Goal: Contribute content: Add original content to the website for others to see

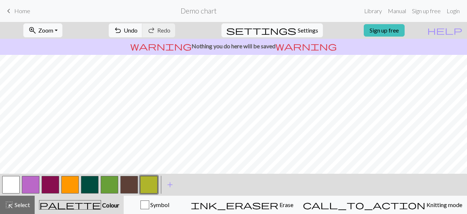
click at [11, 185] on button "button" at bounding box center [11, 185] width 18 height 18
click at [146, 187] on button "button" at bounding box center [149, 185] width 18 height 18
click at [14, 184] on button "button" at bounding box center [11, 185] width 18 height 18
click at [20, 201] on span "Select" at bounding box center [22, 204] width 16 height 7
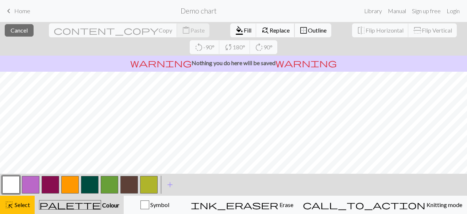
click at [270, 28] on span "Replace" at bounding box center [280, 30] width 20 height 7
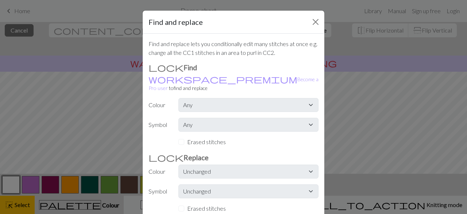
scroll to position [59, 0]
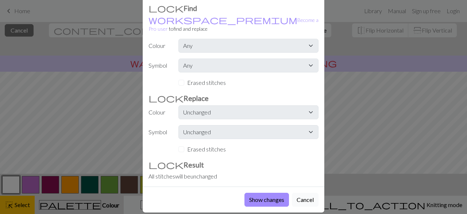
click at [302, 192] on button "Cancel" at bounding box center [305, 199] width 27 height 14
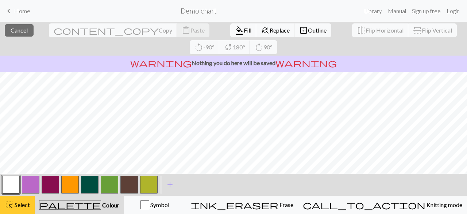
click at [8, 203] on span "highlight_alt" at bounding box center [9, 204] width 9 height 10
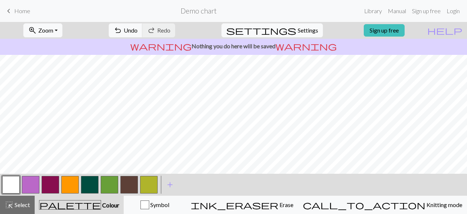
click at [131, 186] on button "button" at bounding box center [130, 185] width 18 height 18
click at [50, 184] on button "button" at bounding box center [51, 185] width 18 height 18
click at [72, 185] on button "button" at bounding box center [70, 185] width 18 height 18
click at [14, 181] on button "button" at bounding box center [11, 185] width 18 height 18
click at [70, 189] on button "button" at bounding box center [70, 185] width 18 height 18
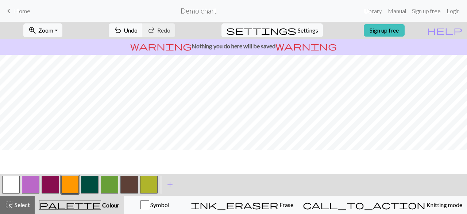
scroll to position [0, 0]
click at [8, 184] on button "button" at bounding box center [11, 185] width 18 height 18
click at [72, 182] on button "button" at bounding box center [70, 185] width 18 height 18
click at [9, 180] on button "button" at bounding box center [11, 185] width 18 height 18
click at [69, 185] on button "button" at bounding box center [70, 185] width 18 height 18
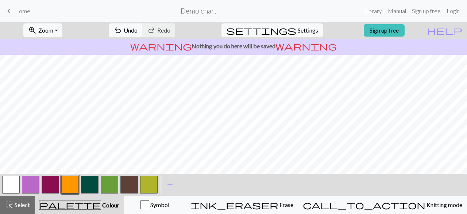
click at [54, 181] on button "button" at bounding box center [51, 185] width 18 height 18
click at [150, 183] on button "button" at bounding box center [149, 185] width 18 height 18
click at [71, 184] on button "button" at bounding box center [70, 185] width 18 height 18
click at [9, 187] on button "button" at bounding box center [11, 185] width 18 height 18
click at [75, 185] on button "button" at bounding box center [70, 185] width 18 height 18
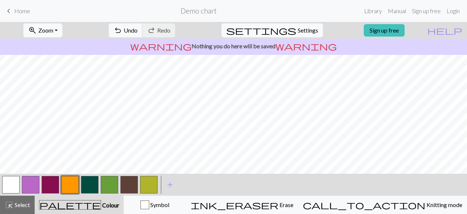
click at [50, 179] on button "button" at bounding box center [51, 185] width 18 height 18
click at [169, 183] on span "add" at bounding box center [170, 184] width 9 height 10
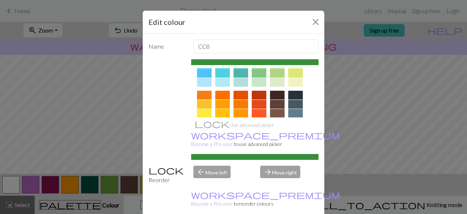
scroll to position [82, 0]
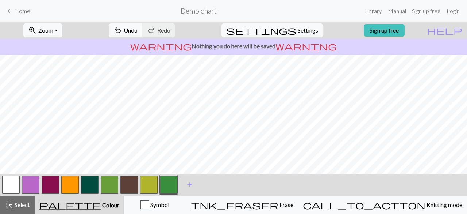
click at [47, 187] on button "button" at bounding box center [51, 185] width 18 height 18
click at [72, 180] on button "button" at bounding box center [70, 185] width 18 height 18
click at [12, 185] on button "button" at bounding box center [11, 185] width 18 height 18
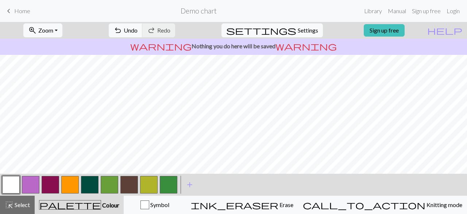
click at [71, 184] on button "button" at bounding box center [70, 185] width 18 height 18
click at [10, 181] on button "button" at bounding box center [11, 185] width 18 height 18
click at [69, 185] on button "button" at bounding box center [70, 185] width 18 height 18
click at [49, 187] on button "button" at bounding box center [51, 185] width 18 height 18
click at [149, 183] on button "button" at bounding box center [149, 185] width 18 height 18
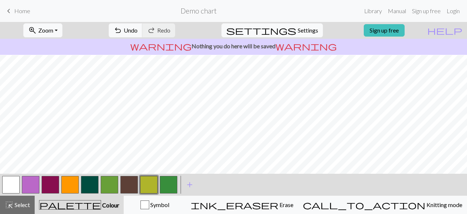
scroll to position [96, 0]
click at [51, 187] on button "button" at bounding box center [51, 185] width 18 height 18
click at [70, 183] on button "button" at bounding box center [70, 185] width 18 height 18
click at [46, 183] on button "button" at bounding box center [51, 185] width 18 height 18
click at [9, 188] on button "button" at bounding box center [11, 185] width 18 height 18
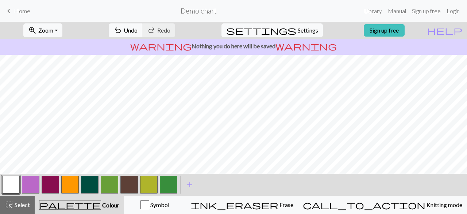
click at [148, 184] on button "button" at bounding box center [149, 185] width 18 height 18
click at [133, 188] on button "button" at bounding box center [130, 185] width 18 height 18
click at [69, 182] on button "button" at bounding box center [70, 185] width 18 height 18
click at [150, 183] on button "button" at bounding box center [149, 185] width 18 height 18
click at [130, 183] on button "button" at bounding box center [130, 185] width 18 height 18
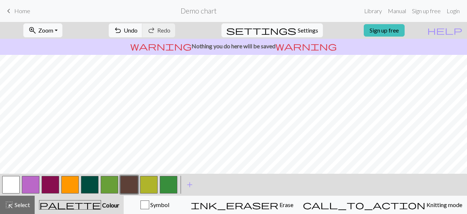
click at [6, 185] on button "button" at bounding box center [11, 185] width 18 height 18
click at [133, 186] on button "button" at bounding box center [130, 185] width 18 height 18
click at [50, 184] on button "button" at bounding box center [51, 185] width 18 height 18
click at [127, 182] on button "button" at bounding box center [130, 185] width 18 height 18
click at [51, 184] on button "button" at bounding box center [51, 185] width 18 height 18
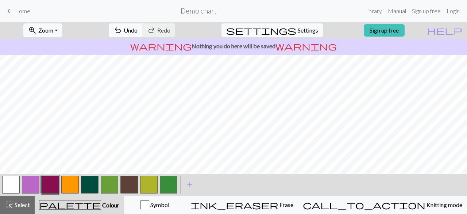
click at [12, 186] on button "button" at bounding box center [11, 185] width 18 height 18
click at [50, 186] on button "button" at bounding box center [51, 185] width 18 height 18
click at [1, 186] on div at bounding box center [11, 185] width 20 height 20
click at [17, 181] on button "button" at bounding box center [11, 185] width 18 height 18
click at [48, 184] on button "button" at bounding box center [51, 185] width 18 height 18
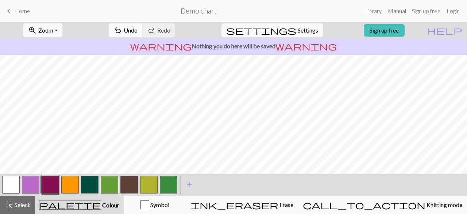
click at [130, 184] on button "button" at bounding box center [130, 185] width 18 height 18
click at [75, 180] on button "button" at bounding box center [70, 185] width 18 height 18
click at [47, 182] on button "button" at bounding box center [51, 185] width 18 height 18
click at [131, 184] on button "button" at bounding box center [130, 185] width 18 height 18
click at [72, 189] on button "button" at bounding box center [70, 185] width 18 height 18
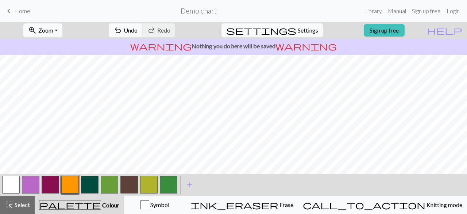
click at [53, 187] on button "button" at bounding box center [51, 185] width 18 height 18
click at [5, 207] on span "highlight_alt" at bounding box center [9, 204] width 9 height 10
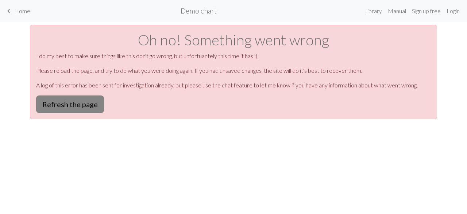
click at [90, 106] on button "Refresh the page" at bounding box center [70, 104] width 68 height 18
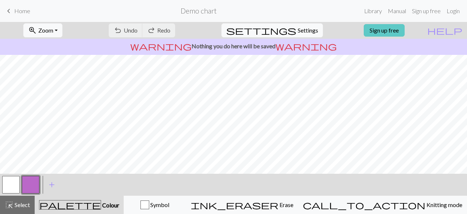
click at [396, 33] on link "Sign up free" at bounding box center [384, 30] width 41 height 12
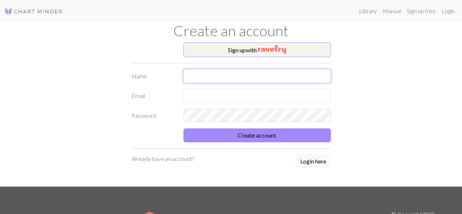
click at [207, 77] on input "text" at bounding box center [257, 76] width 148 height 14
type input "[PERSON_NAME]"
click at [221, 95] on input "text" at bounding box center [257, 96] width 148 height 14
type input "astrid.alstad@ntebb.no"
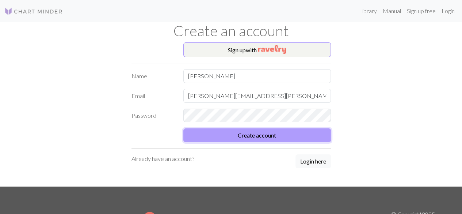
click at [260, 138] on button "Create account" at bounding box center [257, 135] width 148 height 14
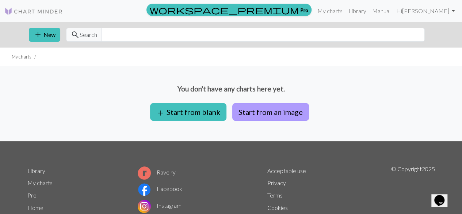
click at [266, 110] on button "Start from an image" at bounding box center [270, 112] width 77 height 18
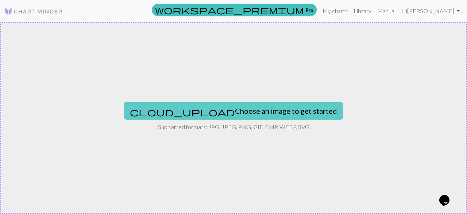
click at [219, 107] on button "cloud_upload Choose an image to get started" at bounding box center [234, 111] width 220 height 18
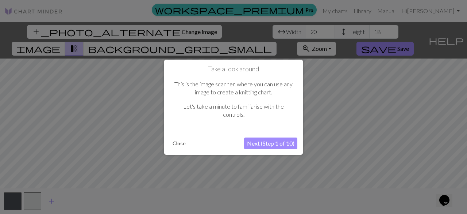
click at [261, 146] on button "Next (Step 1 of 10)" at bounding box center [270, 143] width 53 height 12
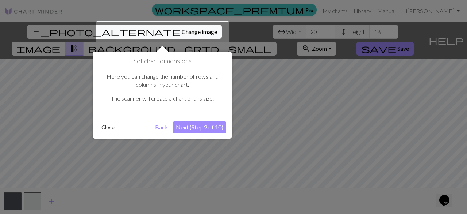
click at [202, 124] on button "Next (Step 2 of 10)" at bounding box center [199, 127] width 53 height 12
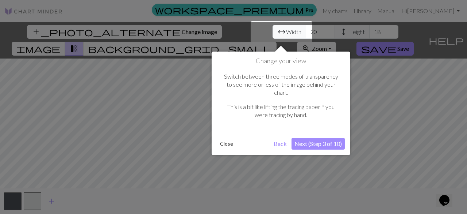
click at [313, 138] on button "Next (Step 3 of 10)" at bounding box center [318, 144] width 53 height 12
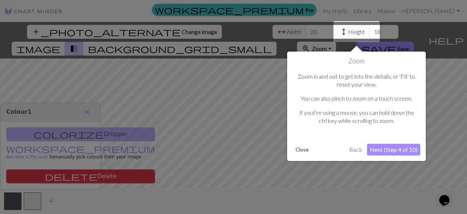
click at [382, 150] on button "Next (Step 4 of 10)" at bounding box center [393, 150] width 53 height 12
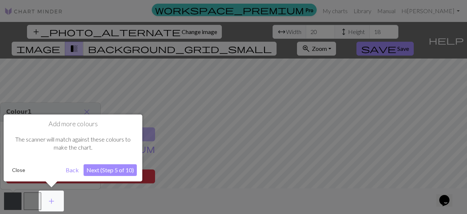
click at [107, 171] on button "Next (Step 5 of 10)" at bounding box center [110, 170] width 53 height 12
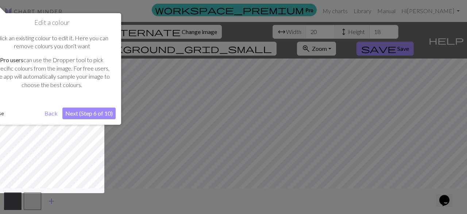
click at [84, 113] on button "Next (Step 6 of 10)" at bounding box center [88, 113] width 53 height 12
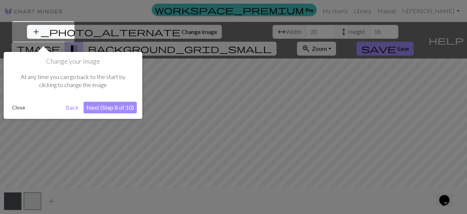
click at [107, 110] on button "Next (Step 8 of 10)" at bounding box center [110, 108] width 53 height 12
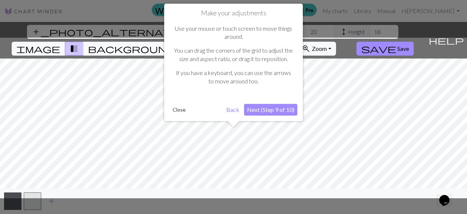
click at [268, 108] on button "Next (Step 9 of 10)" at bounding box center [270, 110] width 53 height 12
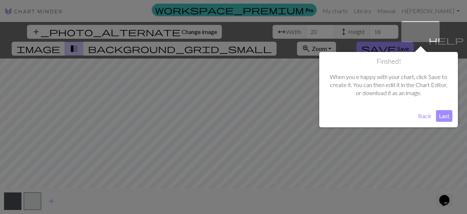
click at [446, 117] on button "Last" at bounding box center [444, 116] width 16 height 12
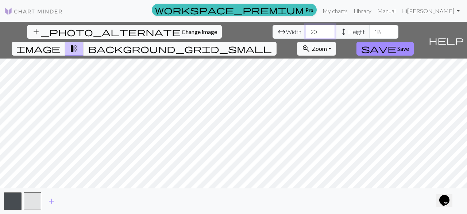
click at [306, 32] on input "20" at bounding box center [320, 32] width 29 height 14
type input "2"
type input "50"
drag, startPoint x: 211, startPoint y: 31, endPoint x: 194, endPoint y: 30, distance: 17.2
click at [273, 30] on div "arrow_range Width 50 height Height 18" at bounding box center [336, 32] width 126 height 14
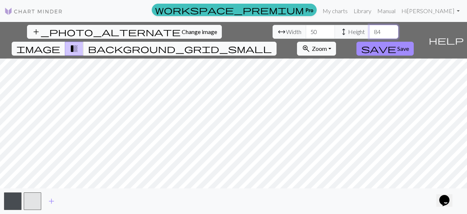
type input "84"
click at [306, 32] on input "50" at bounding box center [320, 32] width 29 height 14
type input "5"
type input "60"
click at [225, 203] on div "add_photo_alternate Change image arrow_range Width 60 height Height 84 image tr…" at bounding box center [233, 118] width 467 height 192
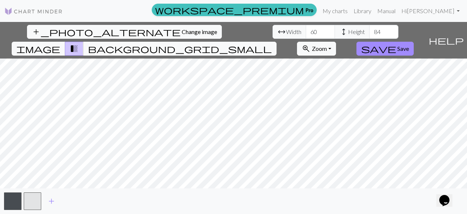
click at [360, 213] on div "add_photo_alternate Change image arrow_range Width 60 height Height 84 image tr…" at bounding box center [233, 118] width 467 height 192
click at [79, 43] on span "transition_fade" at bounding box center [74, 48] width 9 height 10
click at [60, 43] on span "image" at bounding box center [38, 48] width 44 height 10
click at [79, 43] on span "transition_fade" at bounding box center [74, 48] width 9 height 10
click at [272, 43] on span "background_grid_small" at bounding box center [180, 48] width 184 height 10
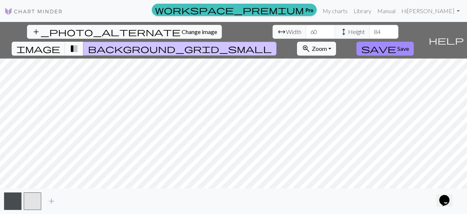
click at [79, 43] on span "transition_fade" at bounding box center [74, 48] width 9 height 10
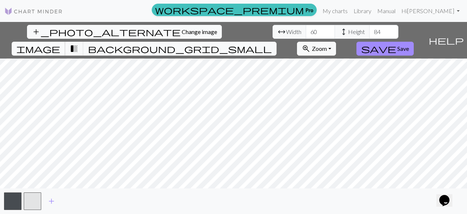
click at [60, 43] on span "image" at bounding box center [38, 48] width 44 height 10
click at [239, 29] on div "add_photo_alternate Change image arrow_range Width 60 height Height 84 image tr…" at bounding box center [233, 118] width 467 height 192
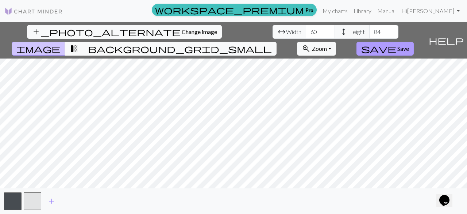
click at [413, 34] on div "add_photo_alternate Change image arrow_range Width 60 height Height 84 image tr…" at bounding box center [233, 118] width 467 height 192
click at [383, 22] on div "add_photo_alternate Change image arrow_range Width 60 height Height 84 image tr…" at bounding box center [233, 118] width 467 height 192
drag, startPoint x: 215, startPoint y: 199, endPoint x: 264, endPoint y: 199, distance: 49.3
click at [264, 199] on div "add" at bounding box center [233, 201] width 467 height 26
click at [370, 32] on input "84" at bounding box center [384, 32] width 29 height 14
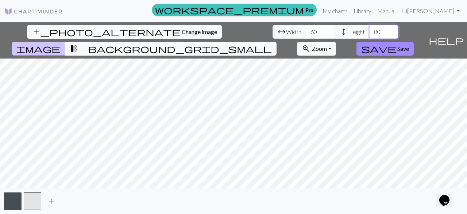
type input "80"
click at [351, 11] on link "My charts" at bounding box center [335, 11] width 31 height 15
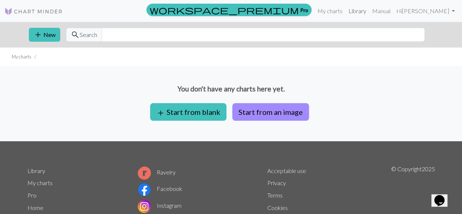
click at [369, 11] on link "Library" at bounding box center [357, 11] width 24 height 15
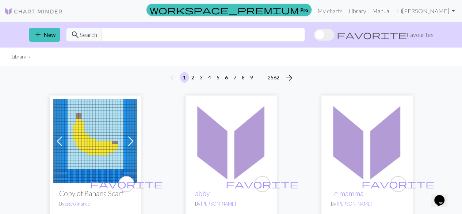
click at [391, 9] on link "Manual" at bounding box center [381, 11] width 24 height 15
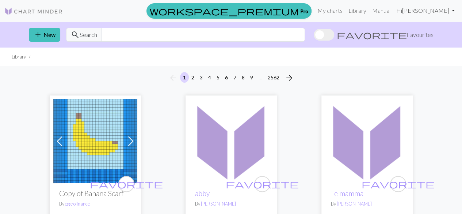
click at [446, 12] on link "Hi [PERSON_NAME]" at bounding box center [425, 10] width 64 height 15
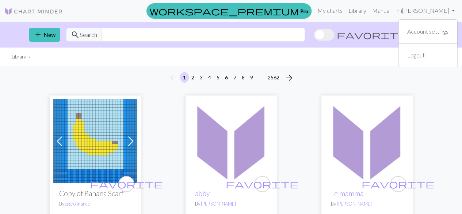
click at [11, 15] on img at bounding box center [33, 11] width 58 height 9
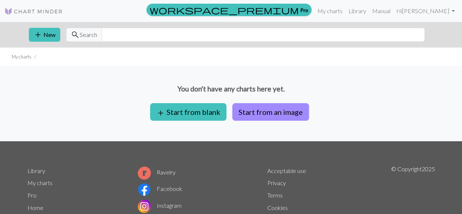
click at [47, 10] on img at bounding box center [33, 11] width 58 height 9
click at [264, 113] on button "Start from an image" at bounding box center [270, 112] width 77 height 18
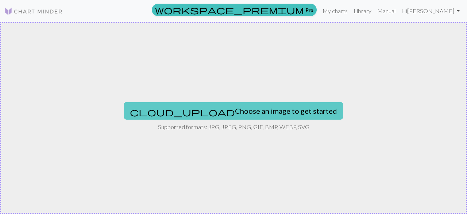
click at [228, 109] on button "cloud_upload Choose an image to get started" at bounding box center [234, 111] width 220 height 18
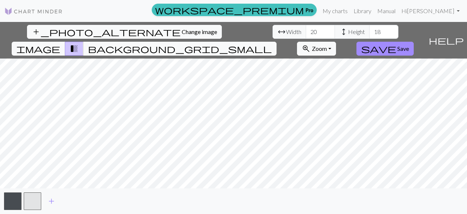
click at [311, 190] on div "add_photo_alternate Change image arrow_range Width 20 height Height 18 image tr…" at bounding box center [233, 118] width 467 height 192
click at [397, 43] on span "save" at bounding box center [379, 48] width 35 height 10
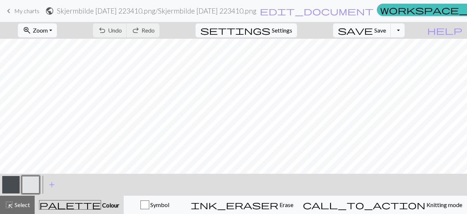
click at [149, 30] on div "undo Undo Undo redo Redo Redo" at bounding box center [126, 30] width 77 height 17
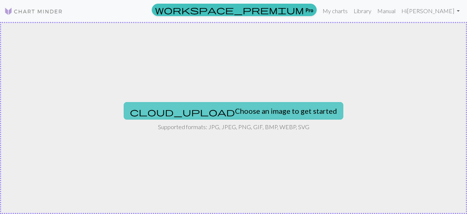
click at [190, 111] on button "cloud_upload Choose an image to get started" at bounding box center [234, 111] width 220 height 18
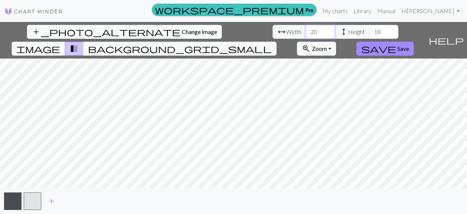
drag, startPoint x: 145, startPoint y: 31, endPoint x: 130, endPoint y: 32, distance: 14.6
click at [273, 32] on div "arrow_range Width 20 height Height 18" at bounding box center [336, 32] width 126 height 14
type input "60"
drag, startPoint x: 214, startPoint y: 34, endPoint x: 192, endPoint y: 33, distance: 21.6
click at [273, 33] on div "arrow_range Width 60 height Height 18" at bounding box center [336, 32] width 126 height 14
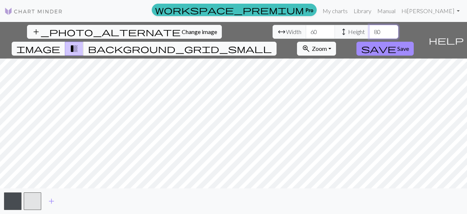
type input "80"
click at [158, 192] on div "add_photo_alternate Change image arrow_range Width 60 height Height 80 image tr…" at bounding box center [233, 118] width 467 height 192
click at [409, 45] on span "Save" at bounding box center [404, 48] width 12 height 7
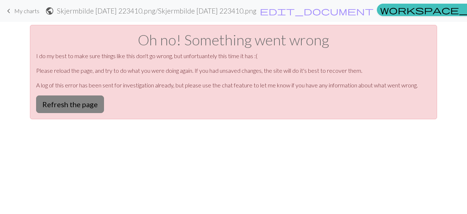
click at [77, 103] on button "Refresh the page" at bounding box center [70, 104] width 68 height 18
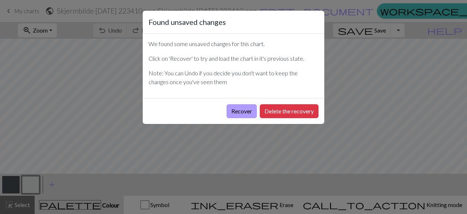
click at [242, 110] on button "Recover" at bounding box center [242, 111] width 30 height 14
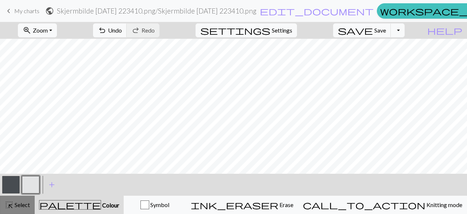
click at [18, 204] on span "Select" at bounding box center [22, 204] width 16 height 7
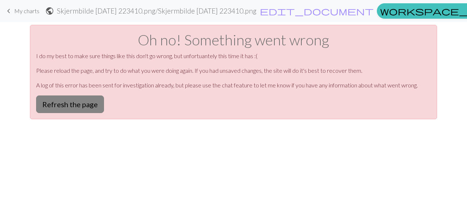
click at [84, 103] on button "Refresh the page" at bounding box center [70, 104] width 68 height 18
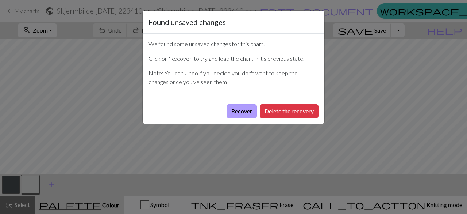
click at [247, 110] on button "Recover" at bounding box center [242, 111] width 30 height 14
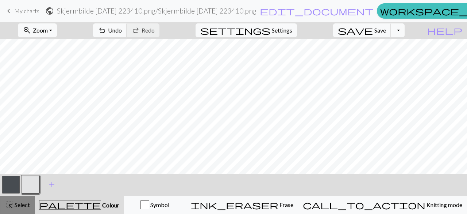
click at [22, 206] on span "Select" at bounding box center [22, 204] width 16 height 7
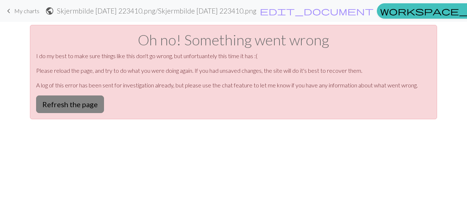
click at [80, 104] on button "Refresh the page" at bounding box center [70, 104] width 68 height 18
